Goal: Transaction & Acquisition: Purchase product/service

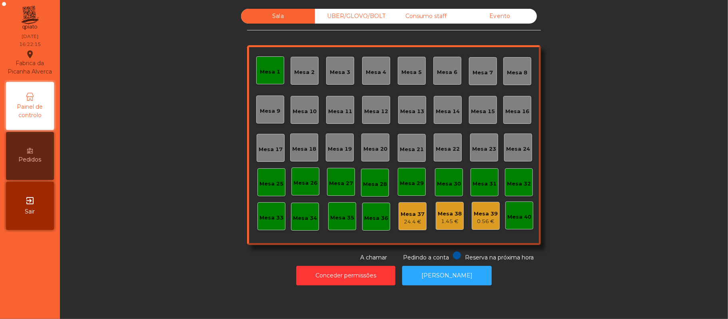
click at [258, 79] on div "Mesa 1" at bounding box center [270, 70] width 28 height 28
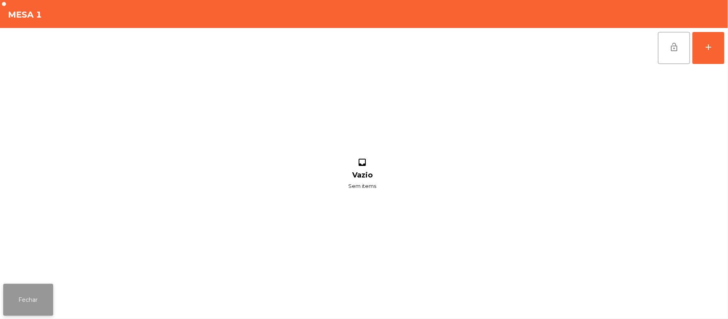
click at [27, 295] on button "Fechar" at bounding box center [28, 300] width 50 height 32
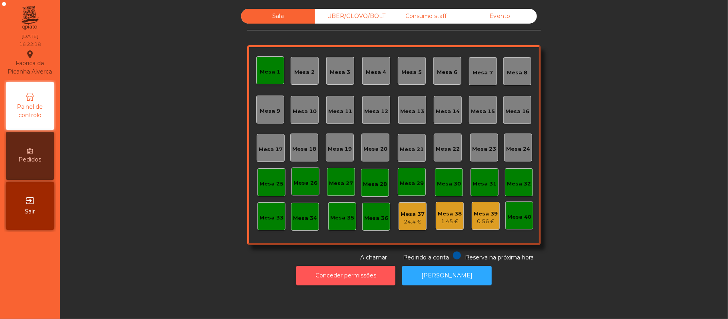
click at [346, 277] on button "Conceder permissões" at bounding box center [345, 276] width 99 height 20
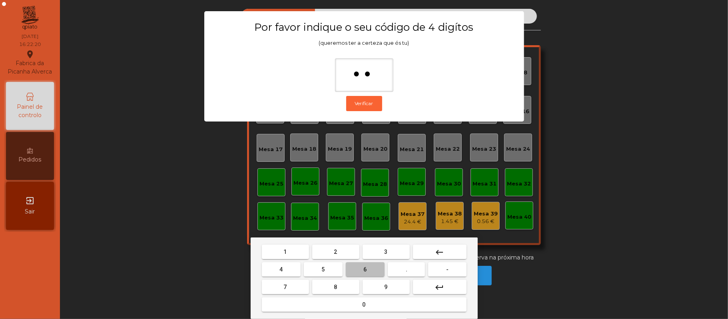
type input "***"
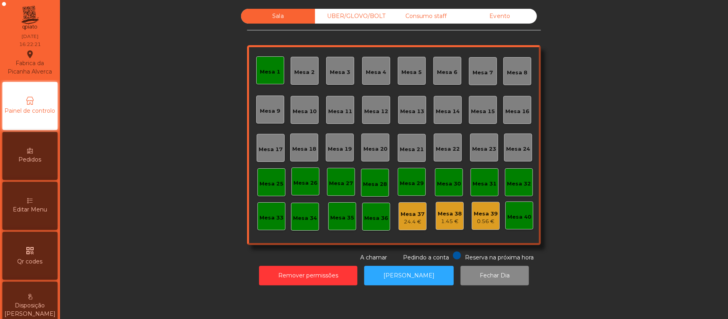
click at [273, 69] on div "Mesa 1" at bounding box center [270, 72] width 20 height 8
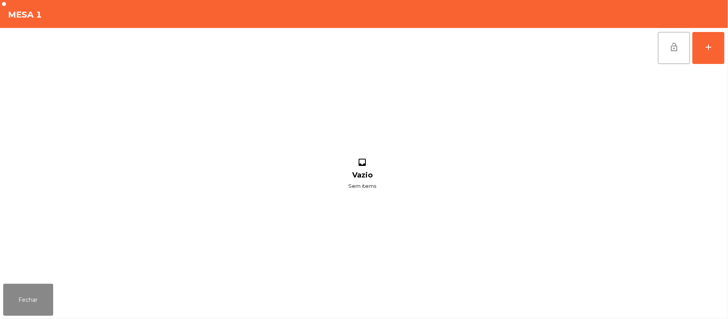
click at [623, 91] on div "inbox Vazio Sem items" at bounding box center [362, 174] width 719 height 213
click at [675, 50] on span "lock_open" at bounding box center [674, 47] width 10 height 10
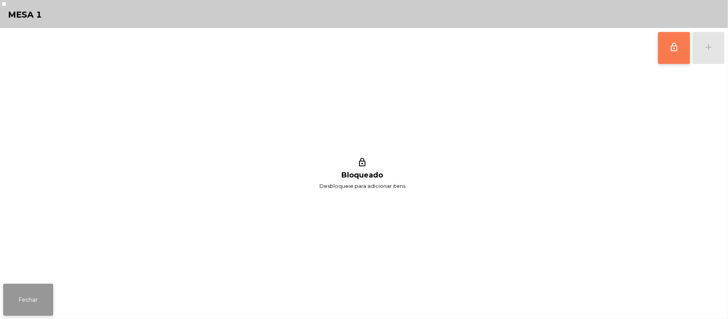
click at [26, 292] on button "Fechar" at bounding box center [28, 300] width 50 height 32
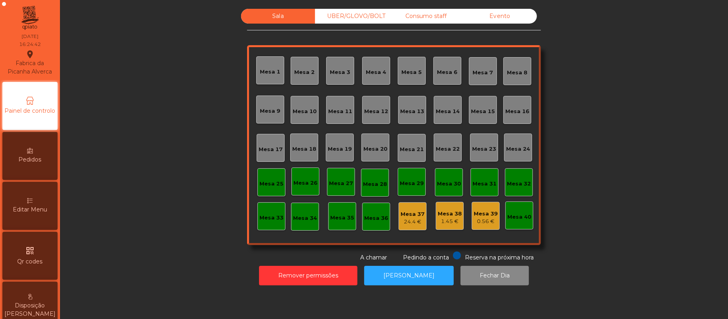
click at [33, 246] on div "qr_code Qr codes" at bounding box center [29, 256] width 55 height 48
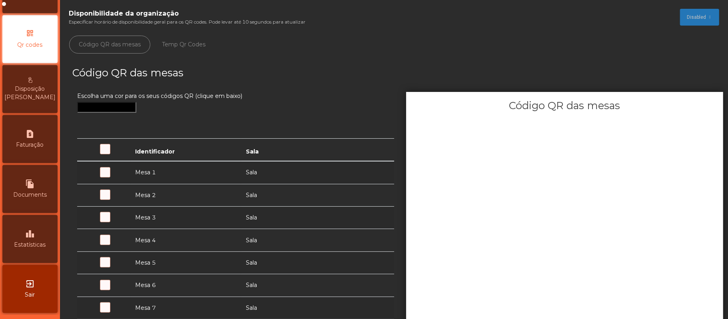
scroll to position [225, 0]
click at [35, 243] on span "Estatísticas" at bounding box center [30, 245] width 32 height 8
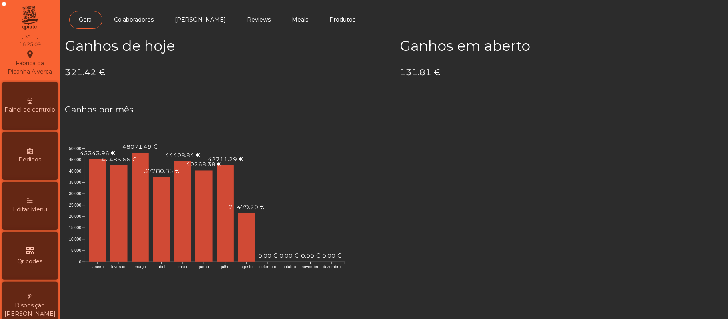
click at [36, 114] on span "Painel de controlo" at bounding box center [30, 110] width 51 height 8
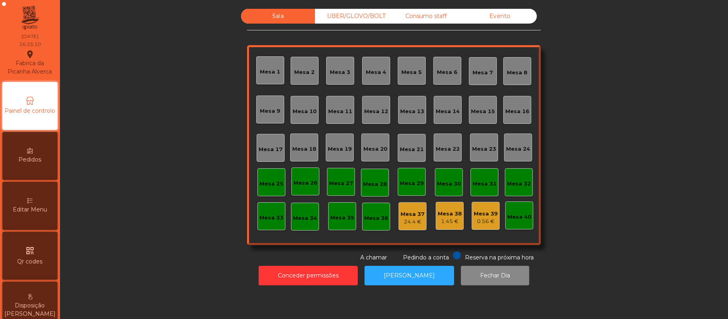
click at [505, 18] on div "Evento" at bounding box center [500, 16] width 74 height 15
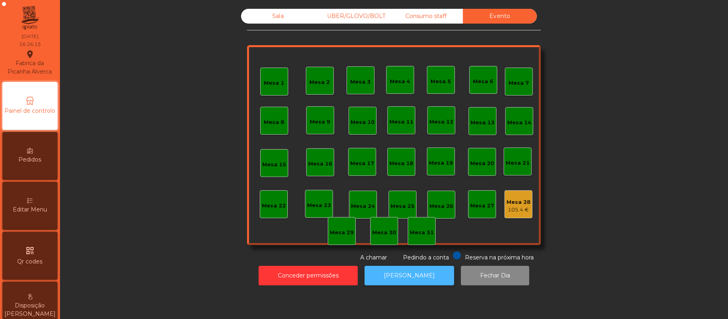
click at [398, 272] on button "[PERSON_NAME]" at bounding box center [410, 276] width 90 height 20
click at [273, 10] on div "Sala" at bounding box center [278, 16] width 74 height 15
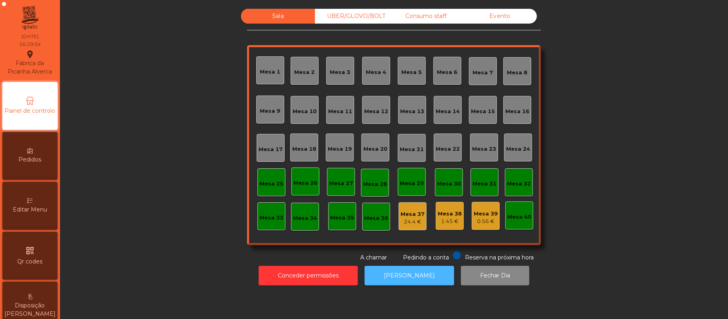
click at [402, 275] on button "[PERSON_NAME]" at bounding box center [410, 276] width 90 height 20
click at [481, 221] on div "0.56 €" at bounding box center [486, 222] width 24 height 8
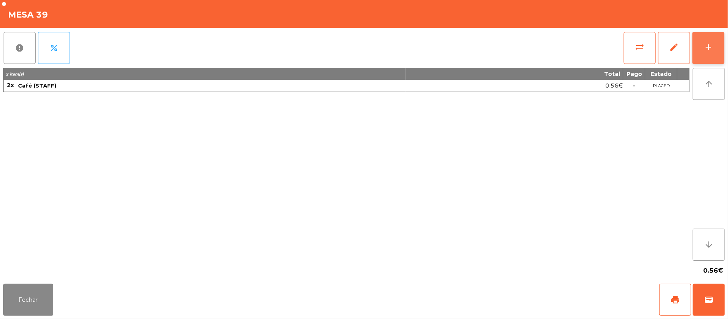
click at [723, 46] on button "add" at bounding box center [709, 48] width 32 height 32
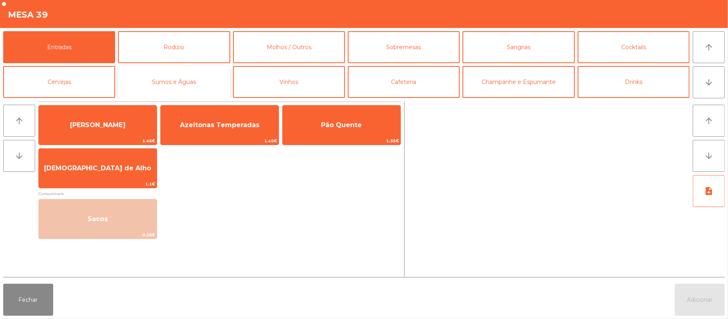
click at [169, 84] on button "Sumos e Águas" at bounding box center [174, 82] width 112 height 32
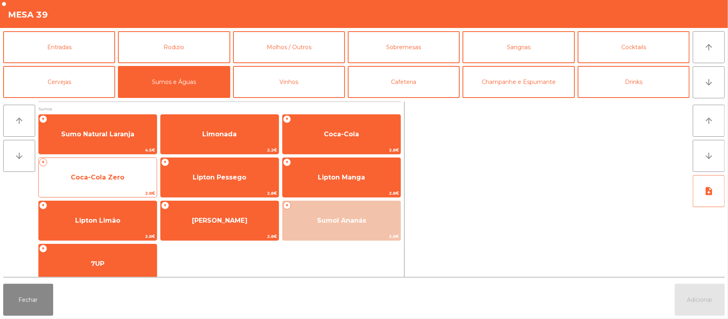
click at [110, 181] on span "Coca-Cola Zero" at bounding box center [98, 178] width 54 height 8
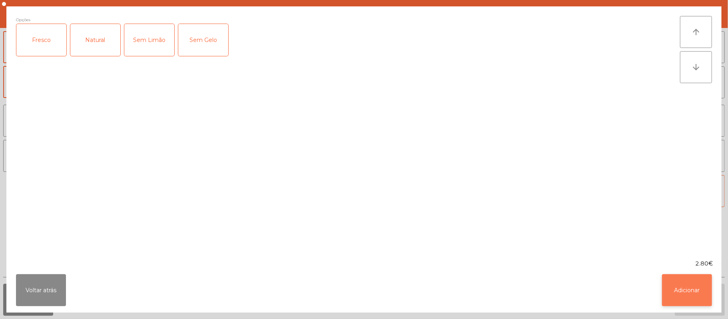
click at [690, 295] on button "Adicionar" at bounding box center [687, 290] width 50 height 32
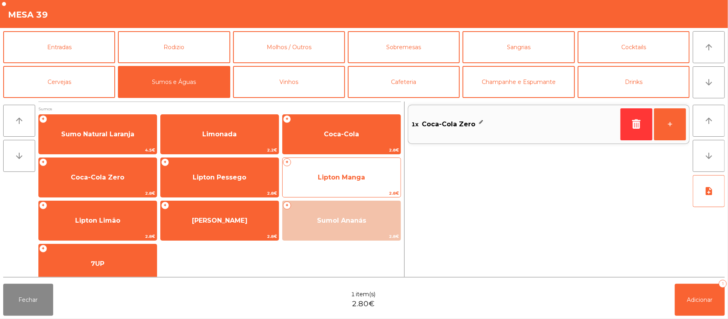
click at [314, 182] on span "Lipton Manga" at bounding box center [342, 178] width 118 height 22
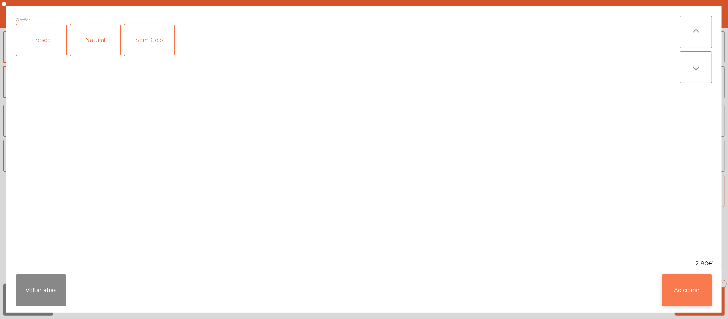
click at [685, 293] on button "Adicionar" at bounding box center [687, 290] width 50 height 32
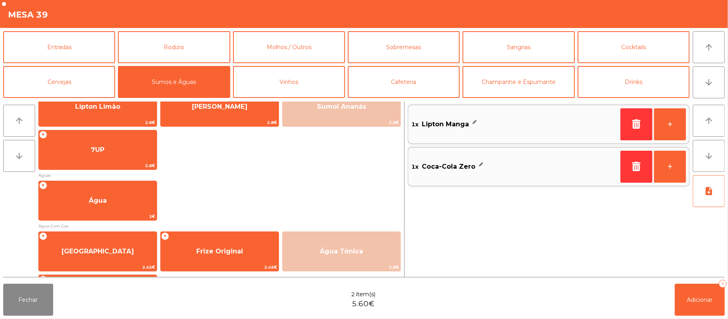
scroll to position [116, 0]
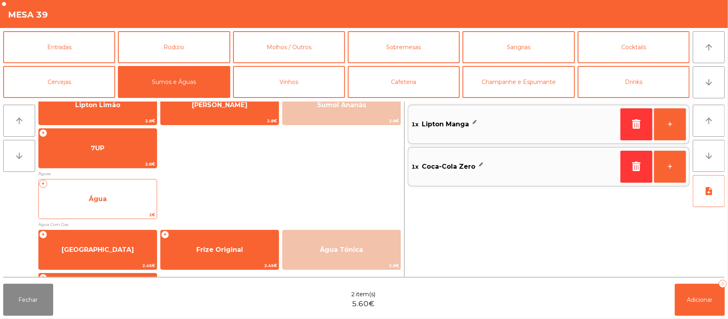
click at [118, 207] on span "Água" at bounding box center [98, 199] width 118 height 22
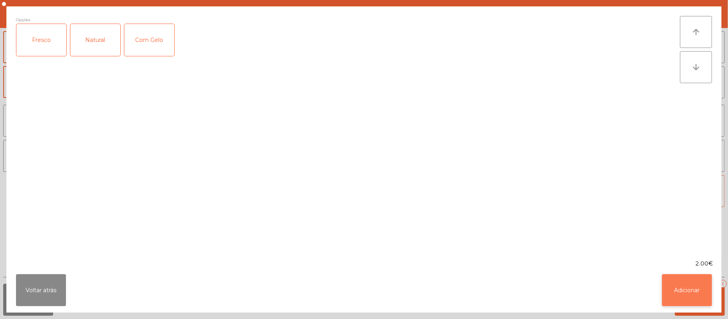
click at [699, 286] on button "Adicionar" at bounding box center [687, 290] width 50 height 32
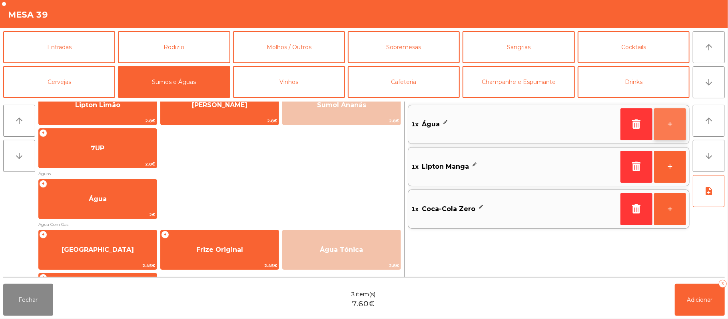
click at [666, 126] on button "+" at bounding box center [670, 124] width 32 height 32
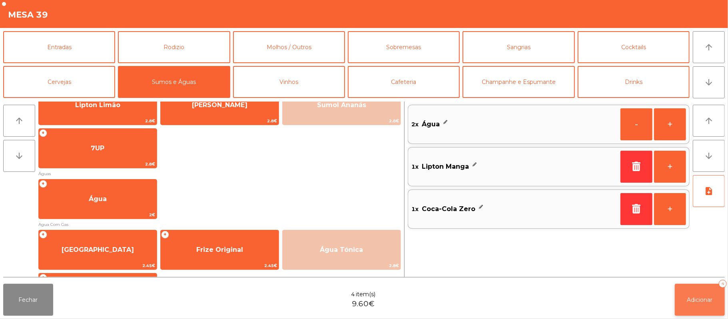
click at [702, 299] on span "Adicionar" at bounding box center [700, 299] width 26 height 7
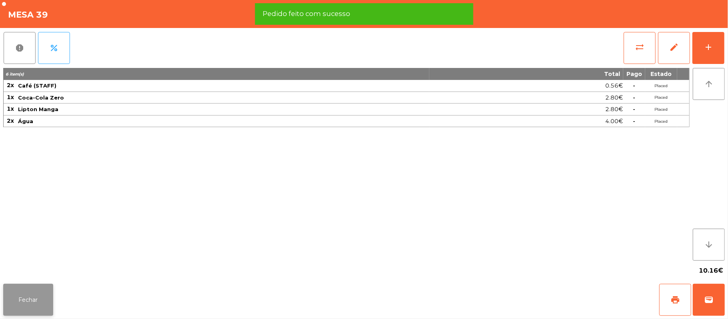
click at [41, 289] on button "Fechar" at bounding box center [28, 300] width 50 height 32
